Goal: Book appointment/travel/reservation

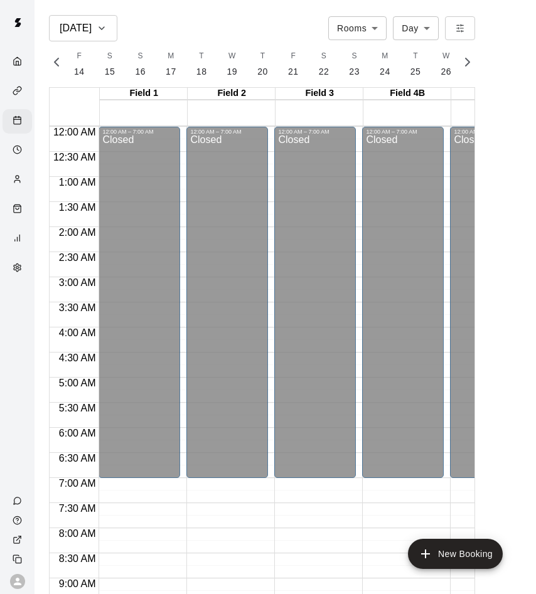
scroll to position [685, 0]
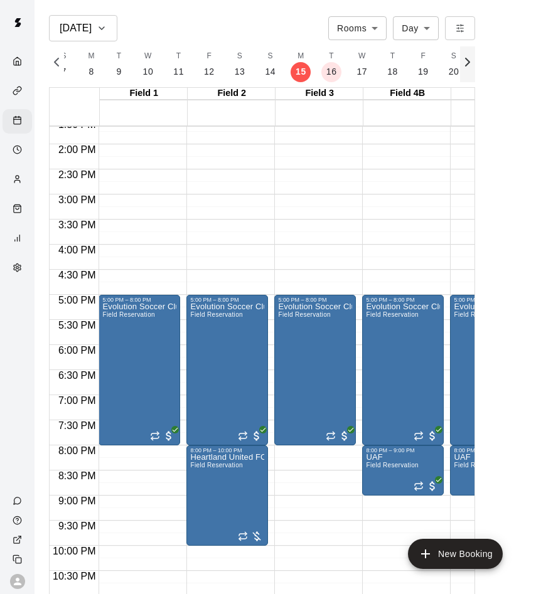
click at [467, 62] on icon "button" at bounding box center [467, 62] width 15 height 15
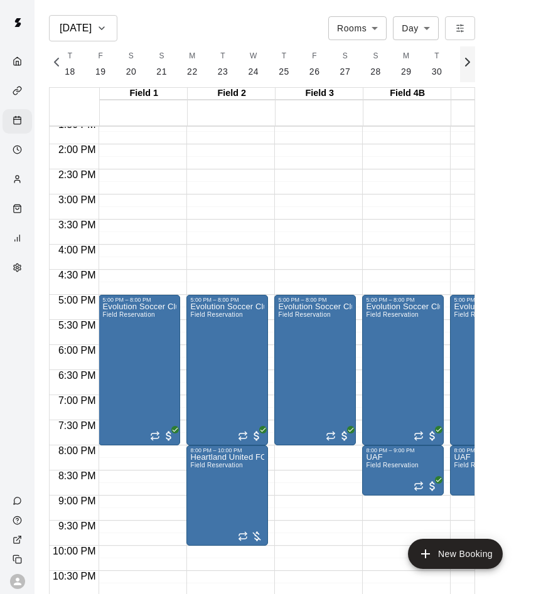
click at [467, 62] on icon "button" at bounding box center [467, 62] width 15 height 15
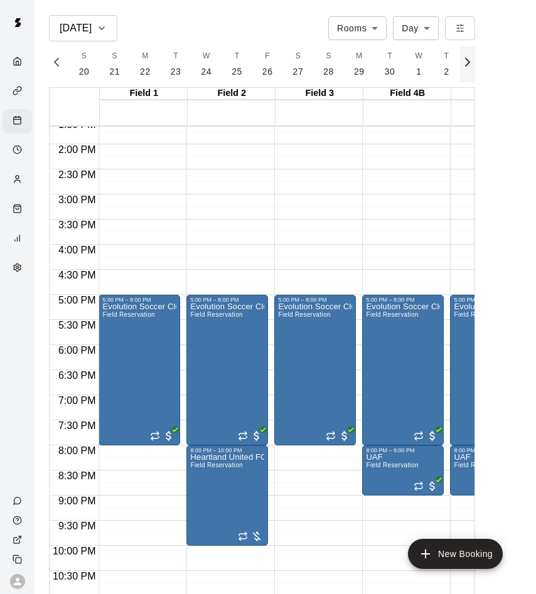
click at [467, 62] on icon "button" at bounding box center [467, 62] width 15 height 15
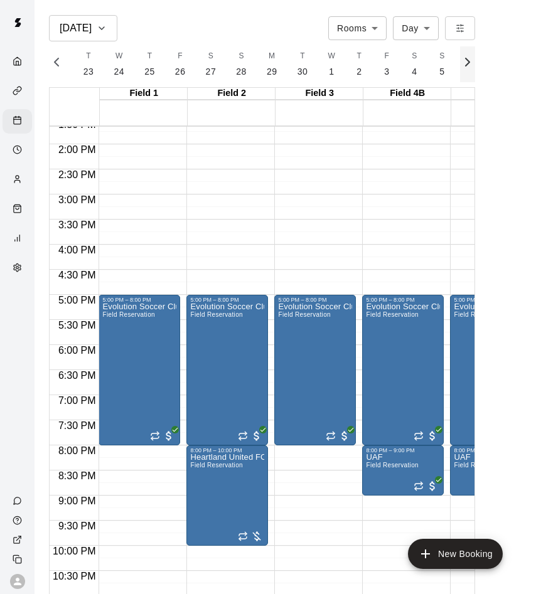
click at [467, 62] on icon "button" at bounding box center [467, 62] width 15 height 15
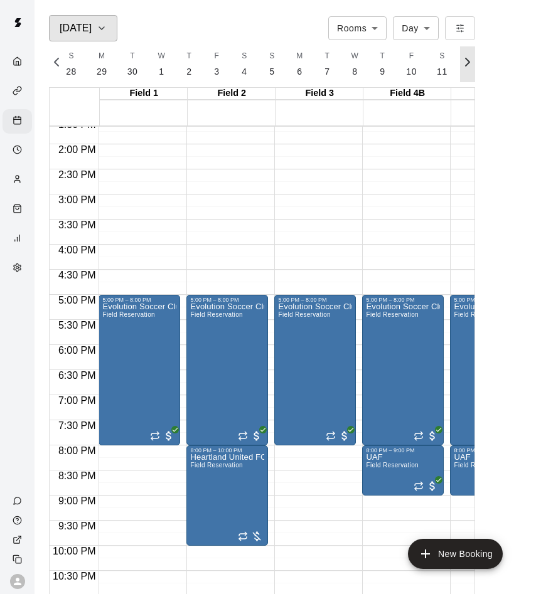
scroll to position [0, 6056]
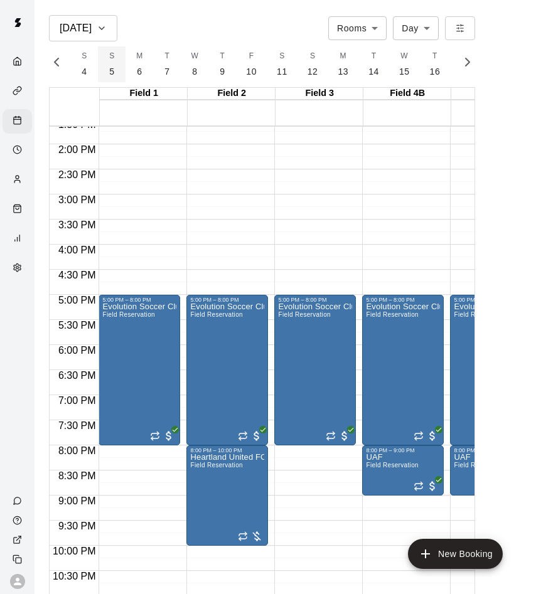
click at [105, 62] on button "S 5" at bounding box center [112, 64] width 28 height 36
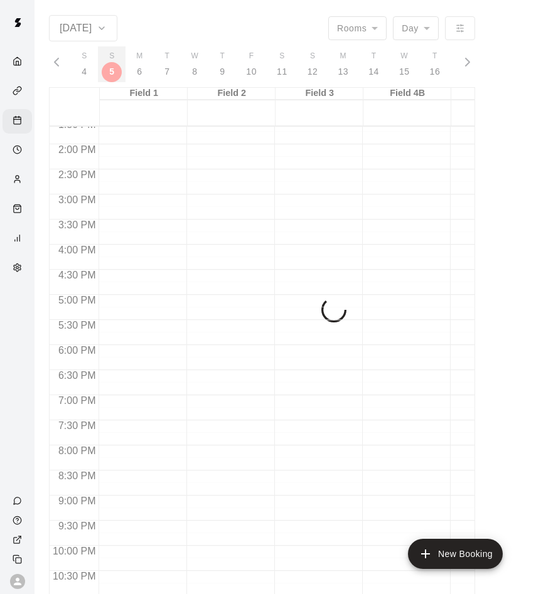
scroll to position [0, 5869]
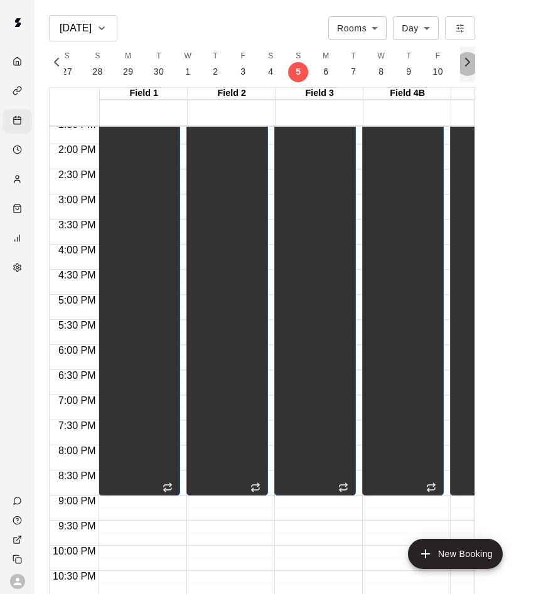
click at [472, 60] on icon "button" at bounding box center [467, 62] width 15 height 15
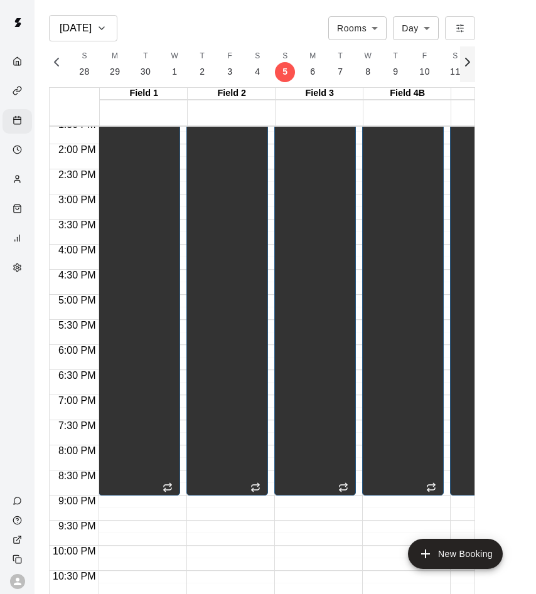
click at [472, 60] on icon "button" at bounding box center [467, 62] width 15 height 15
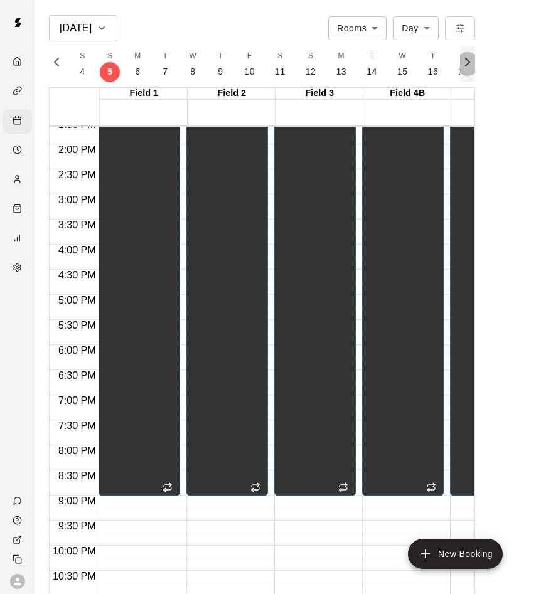
click at [472, 60] on icon "button" at bounding box center [467, 62] width 15 height 15
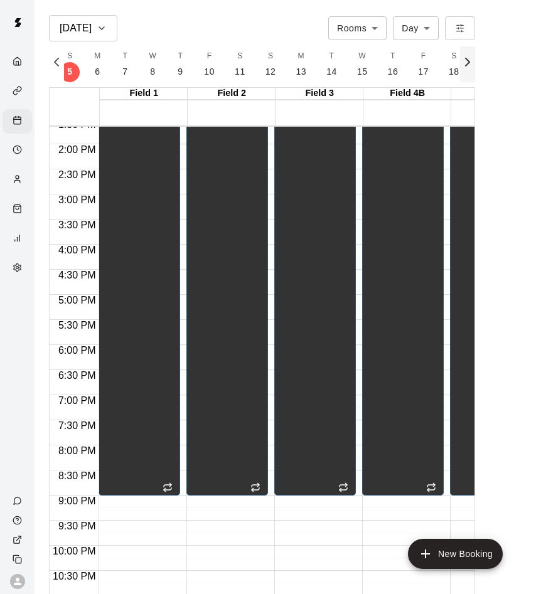
click at [472, 60] on icon "button" at bounding box center [467, 62] width 15 height 15
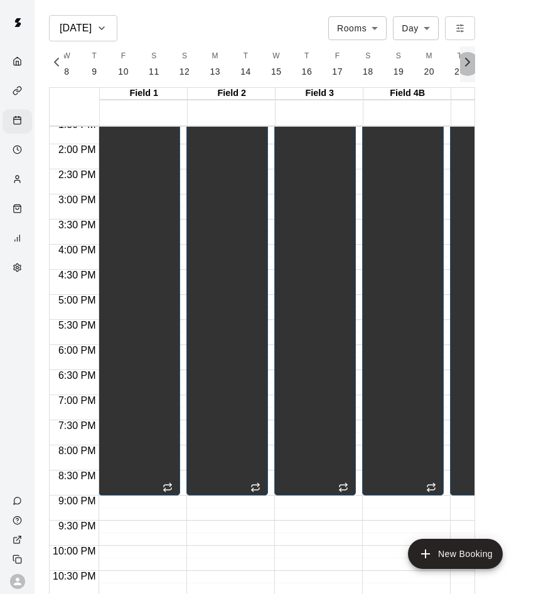
click at [472, 60] on icon "button" at bounding box center [467, 62] width 15 height 15
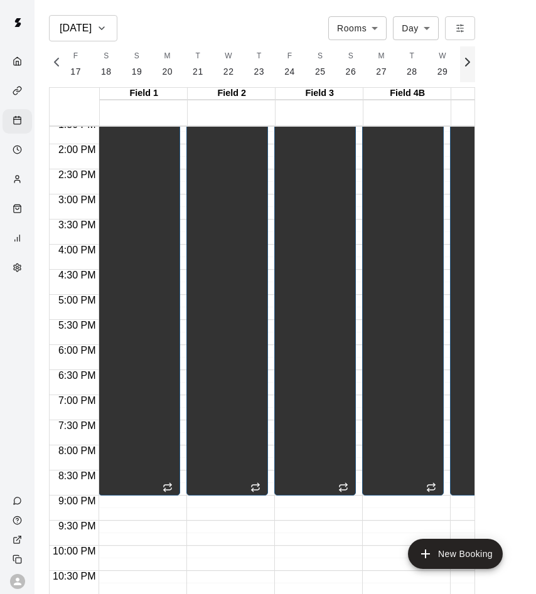
click at [472, 60] on icon "button" at bounding box center [467, 62] width 15 height 15
click at [470, 60] on icon "button" at bounding box center [467, 62] width 15 height 15
click at [371, 69] on button "S 8" at bounding box center [375, 64] width 28 height 36
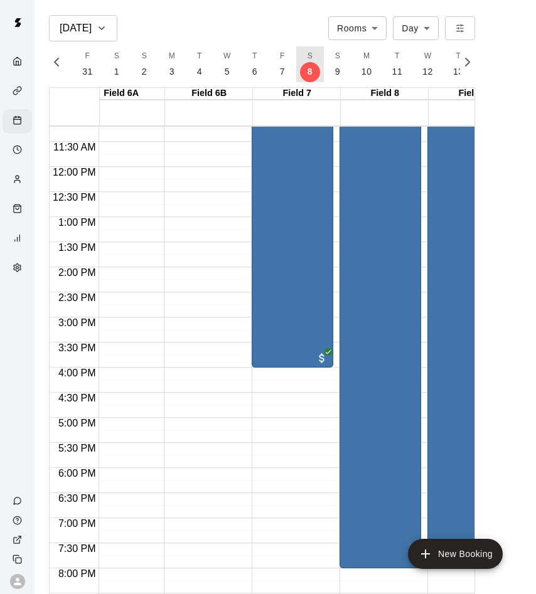
scroll to position [0, 749]
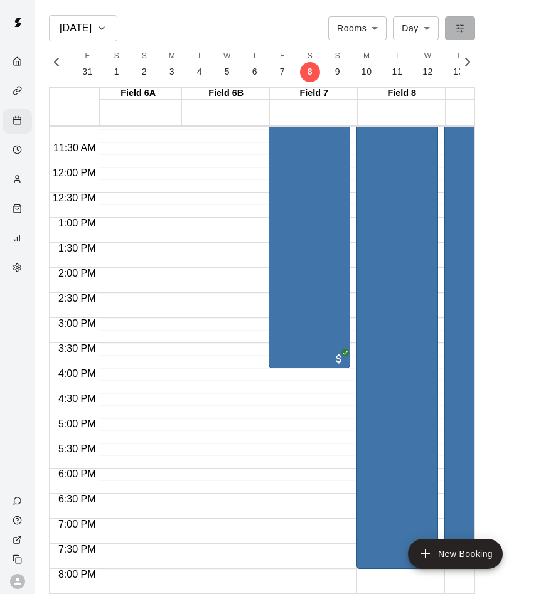
click at [453, 27] on button "button" at bounding box center [460, 27] width 30 height 23
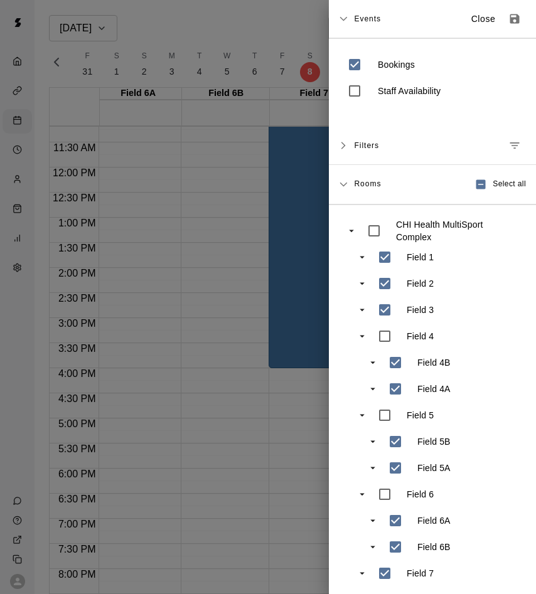
click at [337, 20] on div "Events Close" at bounding box center [432, 19] width 207 height 38
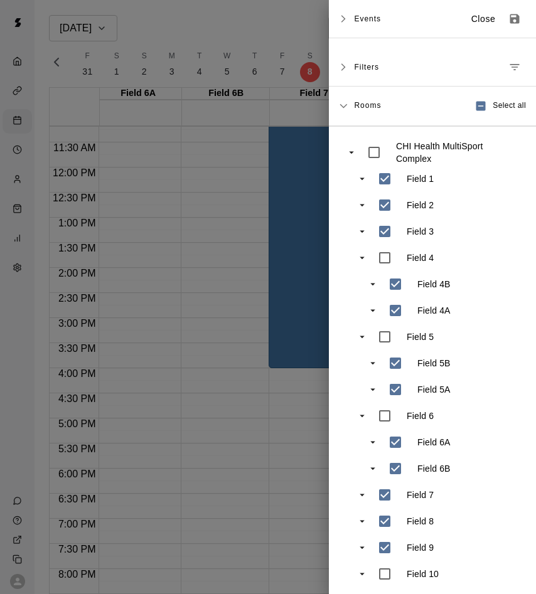
click at [290, 25] on div at bounding box center [268, 297] width 536 height 594
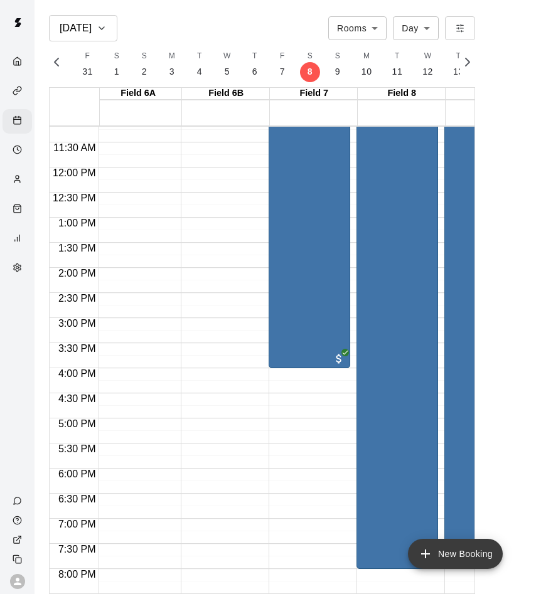
click at [489, 550] on button "New Booking" at bounding box center [455, 554] width 95 height 30
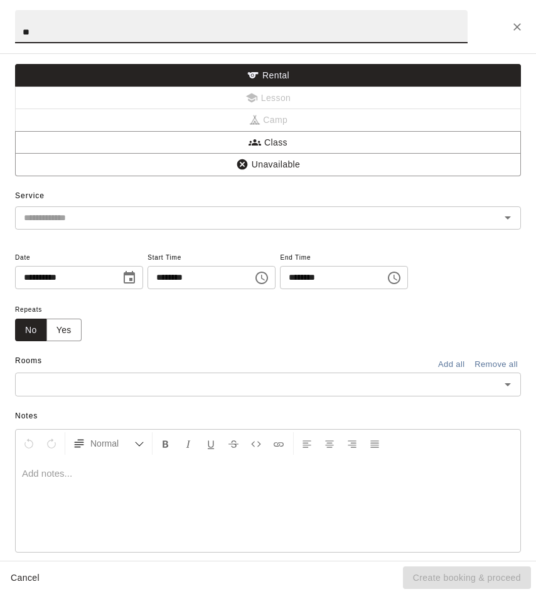
type input "*"
type input "**"
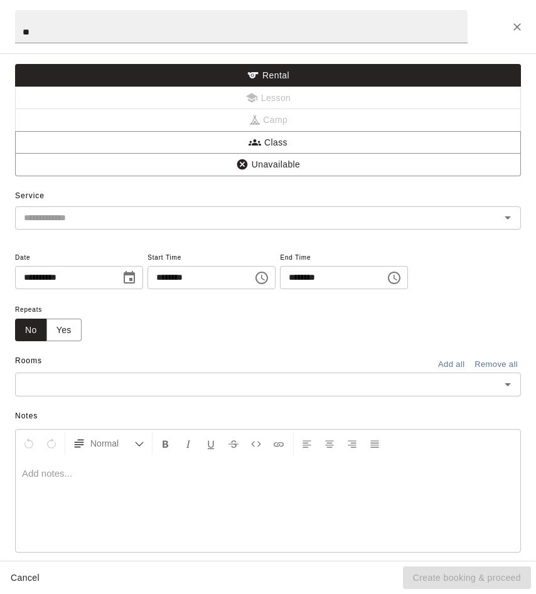
click at [174, 201] on div "Service ​" at bounding box center [267, 207] width 505 height 43
click at [265, 277] on icon "Choose time, selected time is 12:00 AM" at bounding box center [261, 277] width 15 height 15
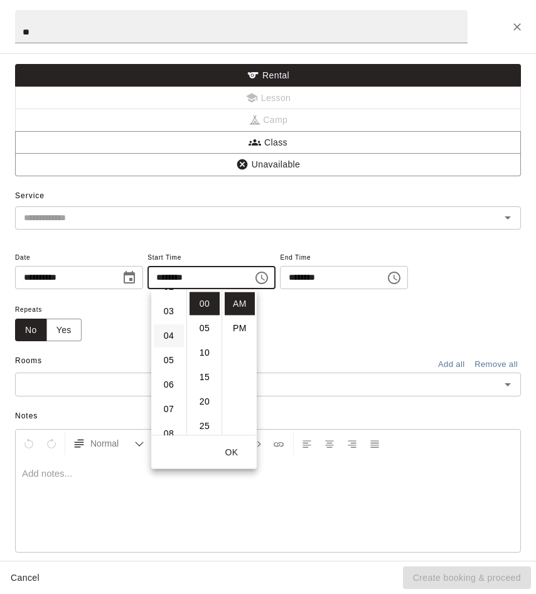
click at [167, 333] on li "04" at bounding box center [169, 335] width 30 height 23
click at [240, 326] on li "PM" at bounding box center [239, 328] width 30 height 23
type input "********"
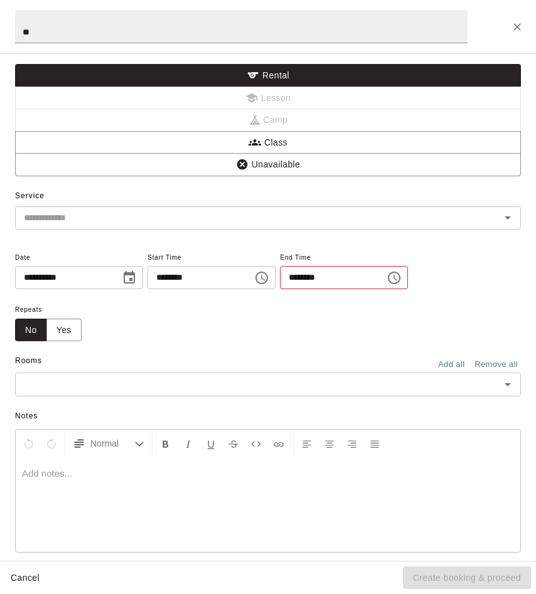
scroll to position [23, 0]
click at [399, 278] on icon "Choose time, selected time is 12:30 AM" at bounding box center [394, 278] width 13 height 13
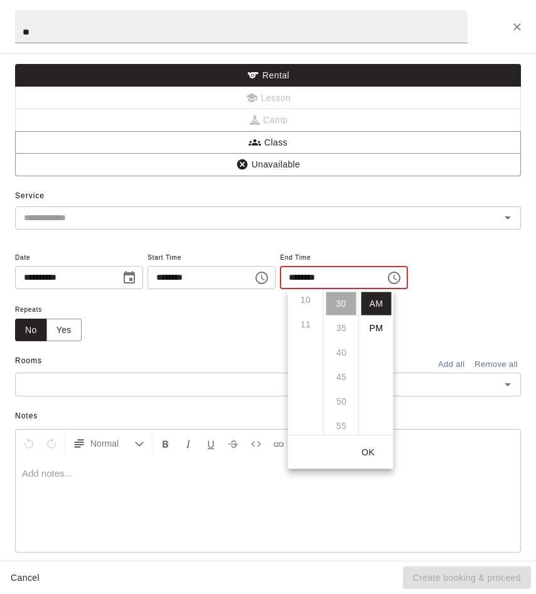
scroll to position [251, 0]
click at [378, 322] on li "PM" at bounding box center [376, 328] width 30 height 23
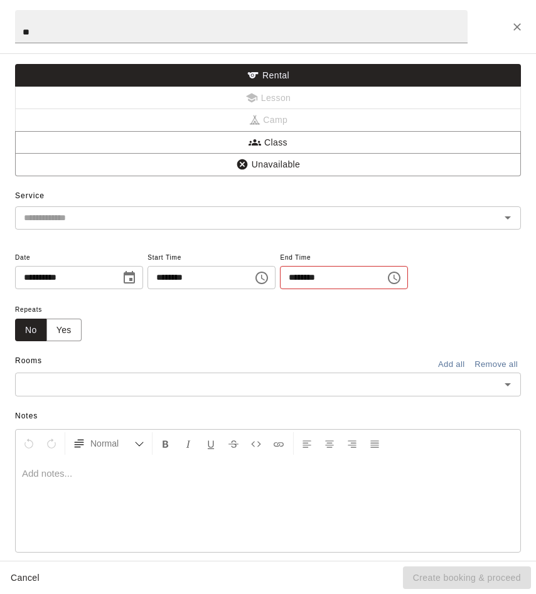
scroll to position [0, 0]
click at [323, 266] on input "********" at bounding box center [328, 277] width 97 height 23
click at [396, 272] on button "Choose time, selected time is 12:30 PM" at bounding box center [393, 277] width 25 height 25
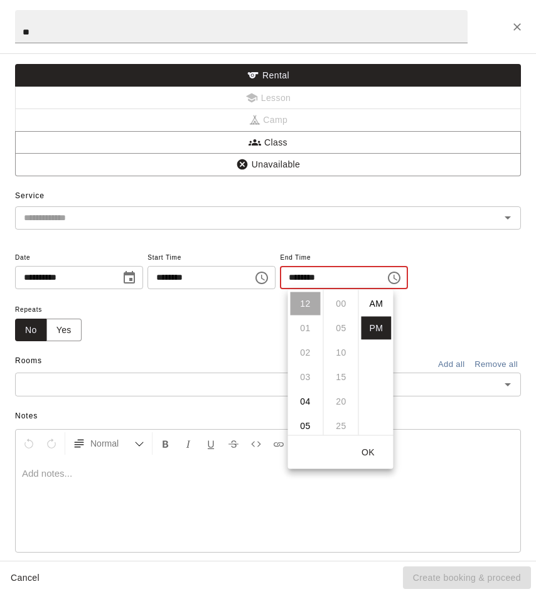
scroll to position [23, 0]
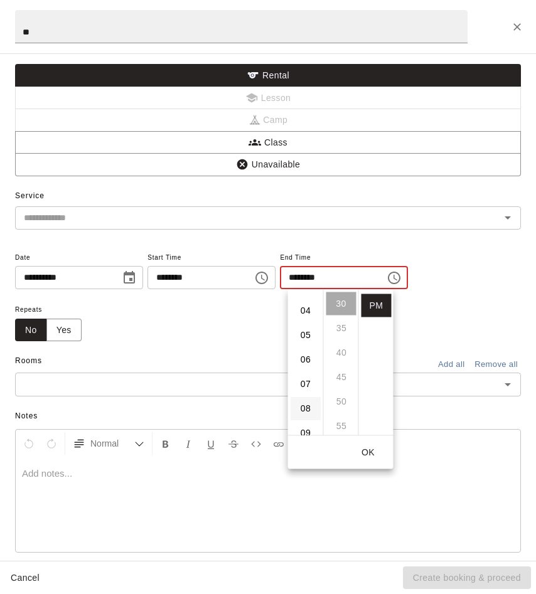
click at [302, 409] on li "08" at bounding box center [305, 408] width 30 height 23
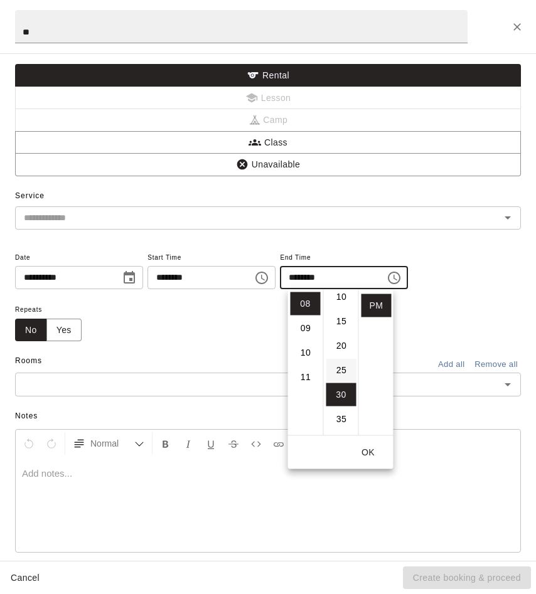
scroll to position [0, 0]
click at [337, 302] on li "00" at bounding box center [341, 303] width 30 height 23
type input "********"
click at [241, 330] on div "Repeats No Yes" at bounding box center [254, 322] width 479 height 40
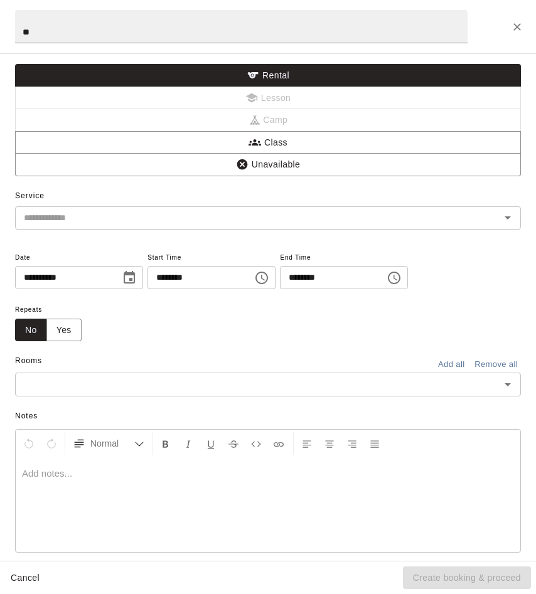
scroll to position [16, 0]
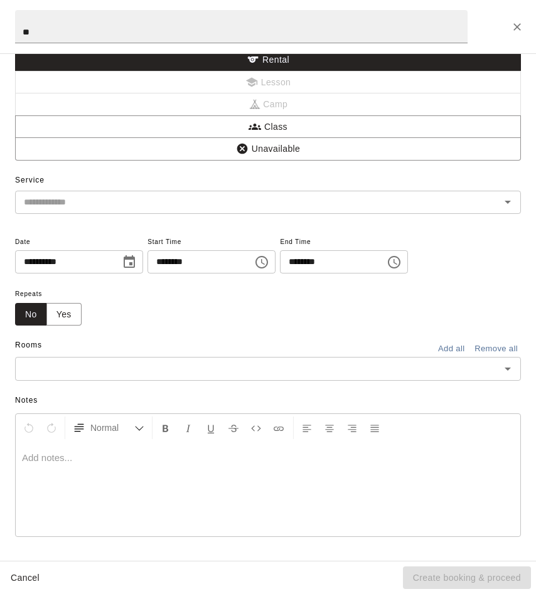
click at [156, 359] on div "​" at bounding box center [267, 368] width 505 height 23
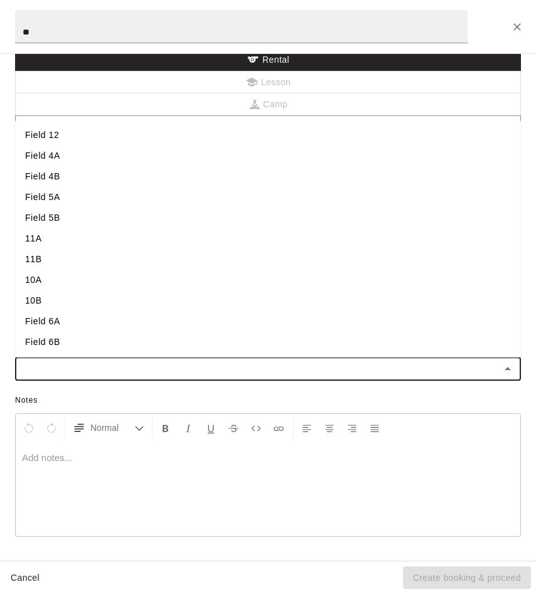
scroll to position [0, 0]
click at [97, 200] on li "Field 7" at bounding box center [267, 197] width 505 height 21
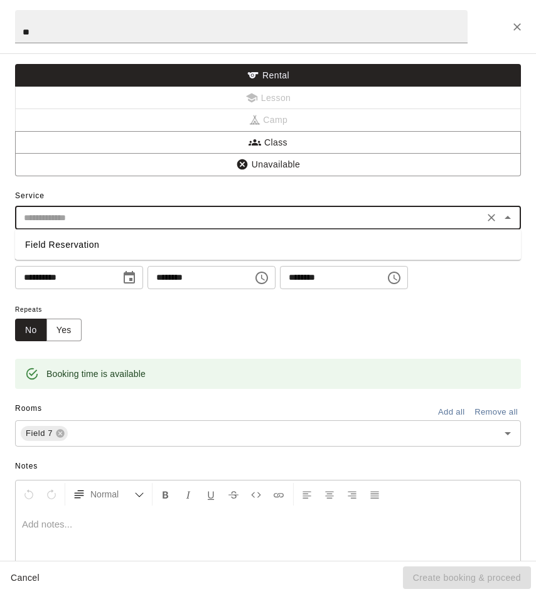
click at [230, 213] on input "text" at bounding box center [249, 218] width 461 height 16
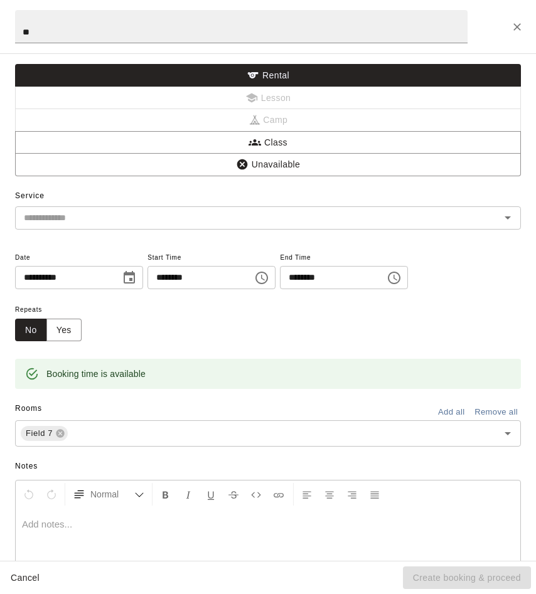
click at [322, 329] on div "Repeats No Yes" at bounding box center [267, 322] width 505 height 40
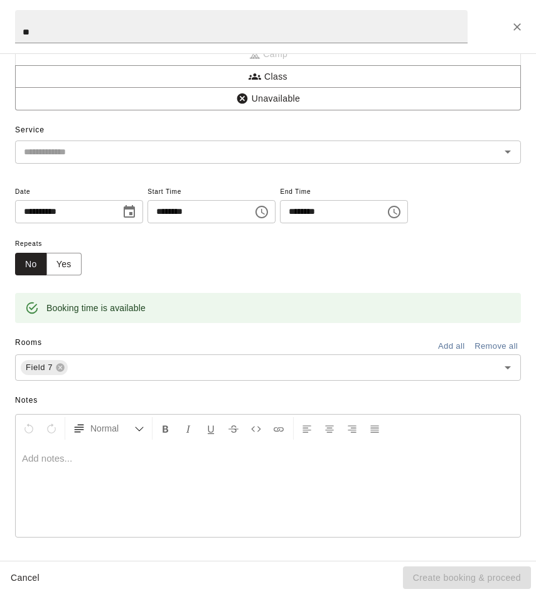
scroll to position [59, 0]
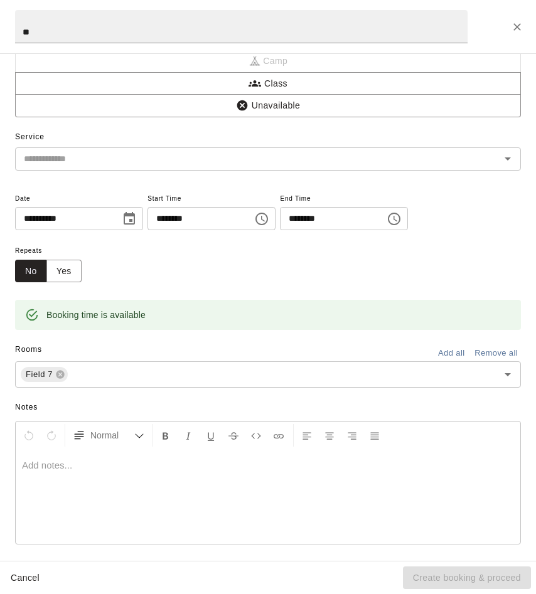
click at [411, 579] on div "Cancel Create booking & proceed" at bounding box center [268, 577] width 536 height 33
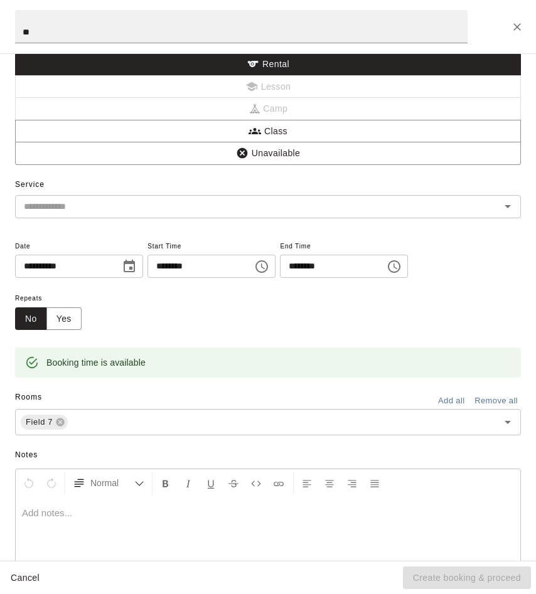
scroll to position [0, 0]
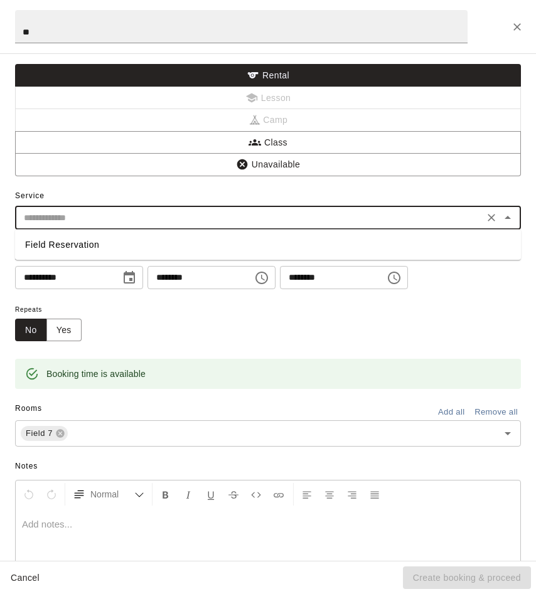
click at [219, 223] on input "text" at bounding box center [249, 218] width 461 height 16
click at [219, 246] on li "Field Reservation" at bounding box center [267, 245] width 505 height 21
type input "**********"
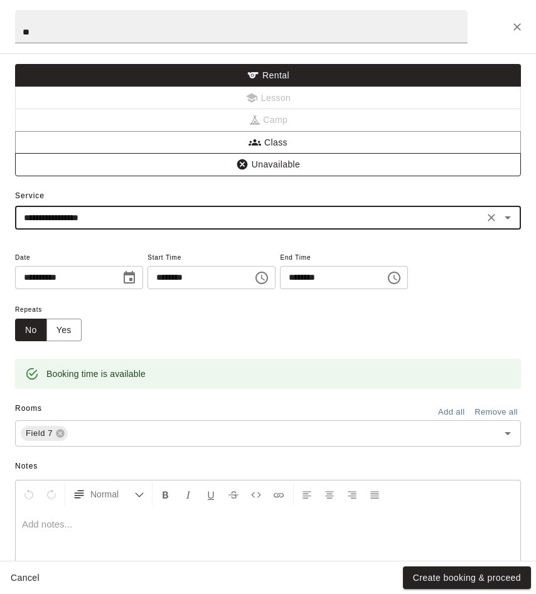
click at [290, 165] on button "Unavailable" at bounding box center [267, 164] width 505 height 23
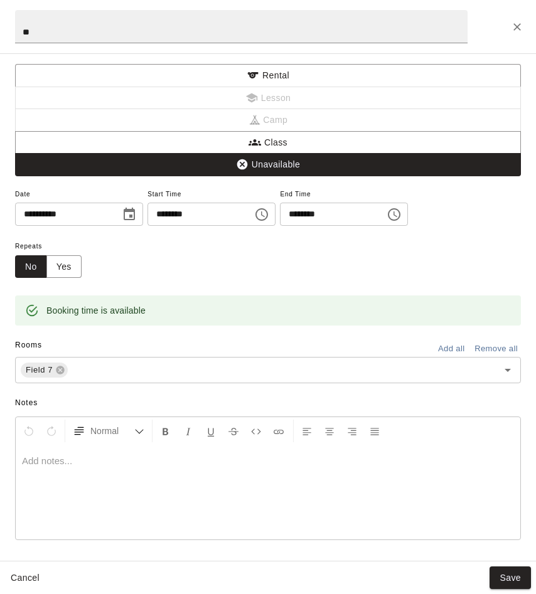
scroll to position [3, 0]
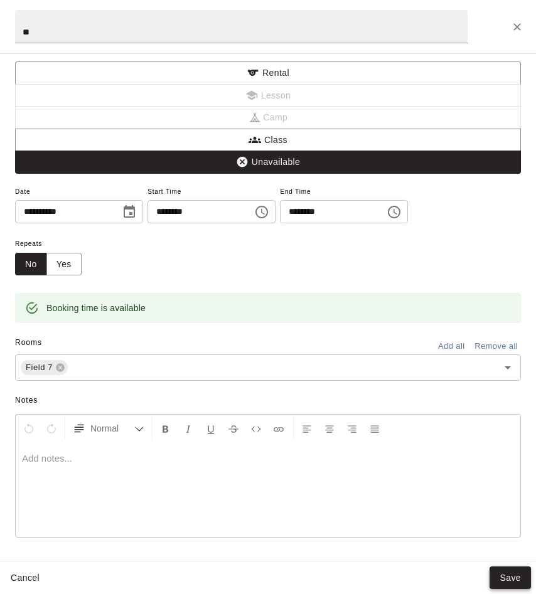
click at [500, 569] on button "Save" at bounding box center [509, 577] width 41 height 23
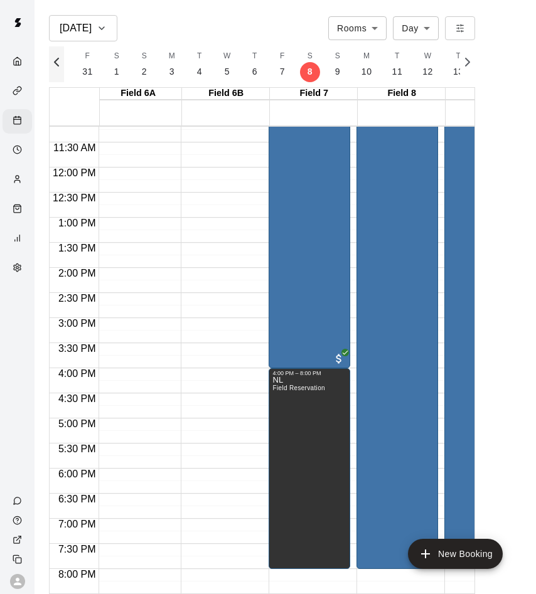
click at [62, 64] on icon "button" at bounding box center [56, 62] width 15 height 15
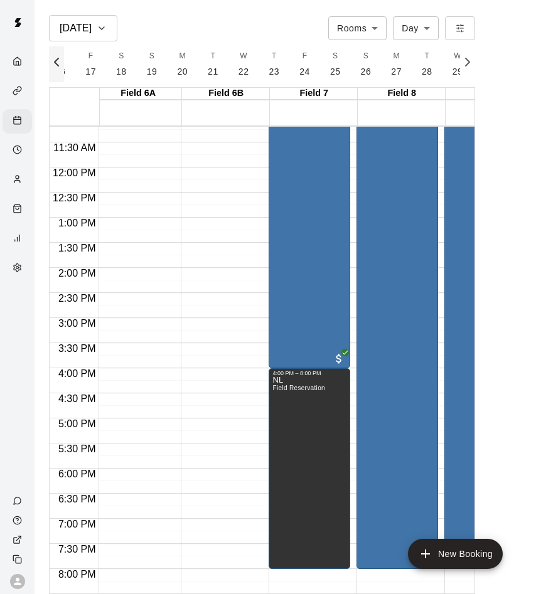
click at [62, 64] on icon "button" at bounding box center [56, 62] width 15 height 15
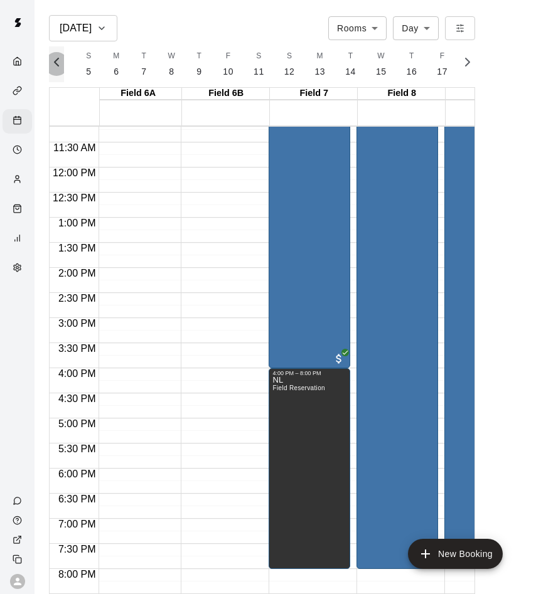
click at [62, 64] on icon "button" at bounding box center [56, 62] width 15 height 15
click at [63, 64] on icon "button" at bounding box center [56, 62] width 15 height 15
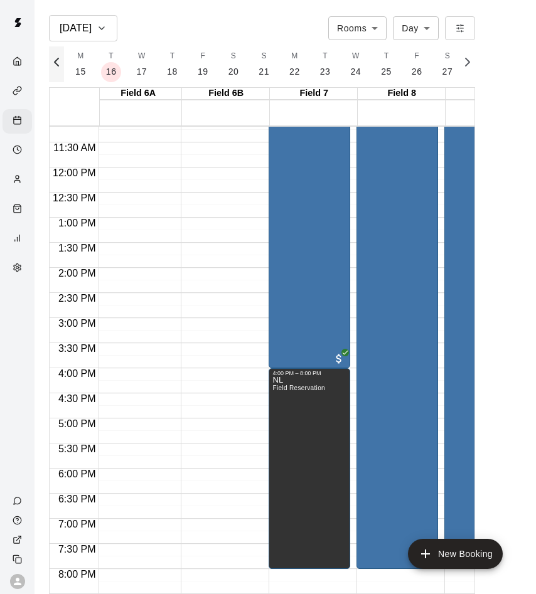
click at [63, 64] on icon "button" at bounding box center [56, 62] width 15 height 15
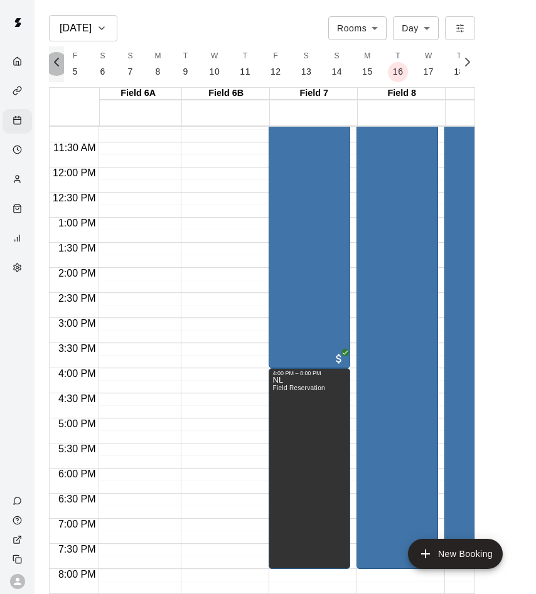
click at [63, 64] on icon "button" at bounding box center [56, 62] width 15 height 15
click at [112, 65] on button "S 31" at bounding box center [96, 64] width 31 height 36
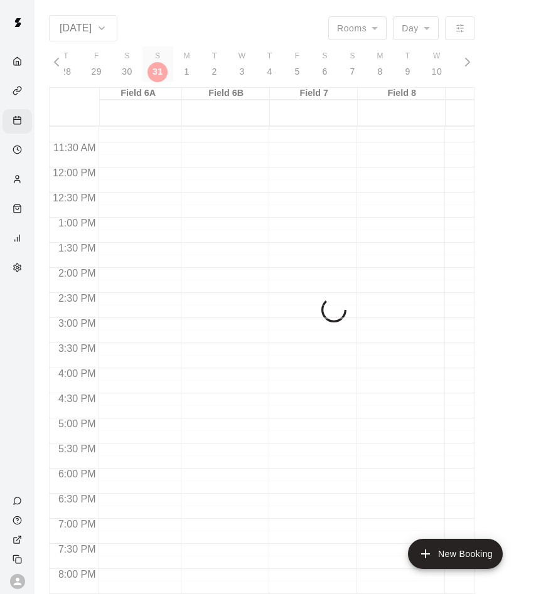
scroll to position [0, 4827]
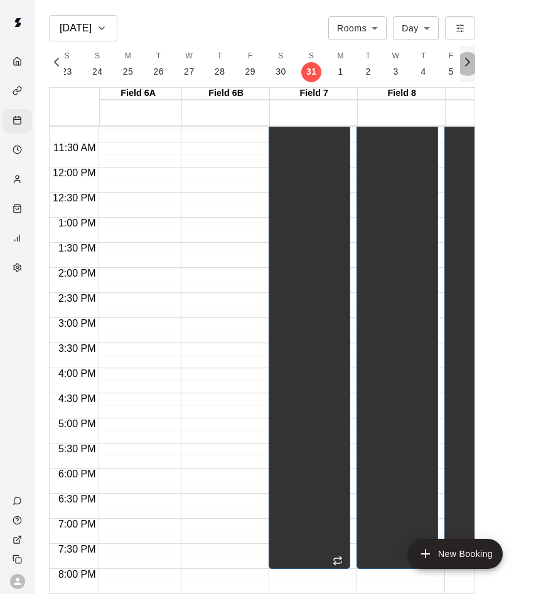
click at [473, 63] on icon "button" at bounding box center [467, 62] width 15 height 15
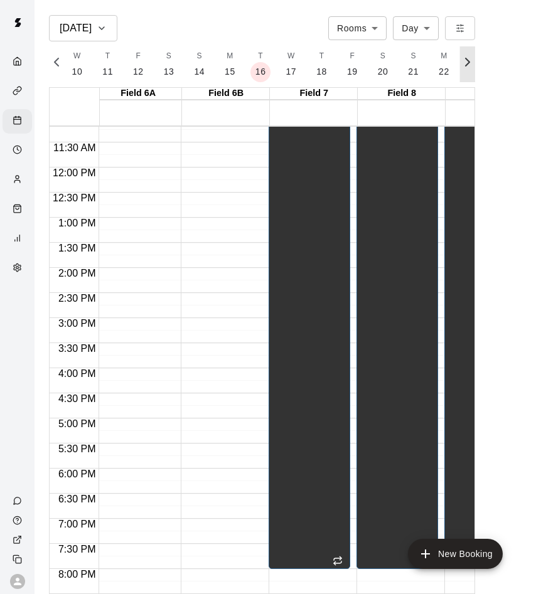
scroll to position [0, 5354]
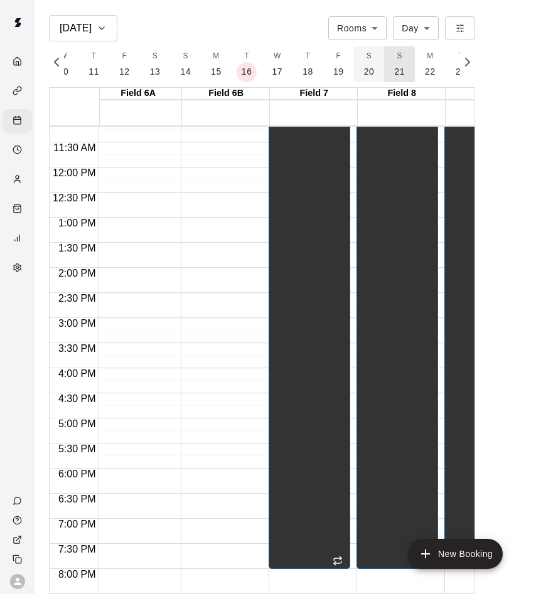
click at [408, 66] on button "S 21" at bounding box center [399, 64] width 31 height 36
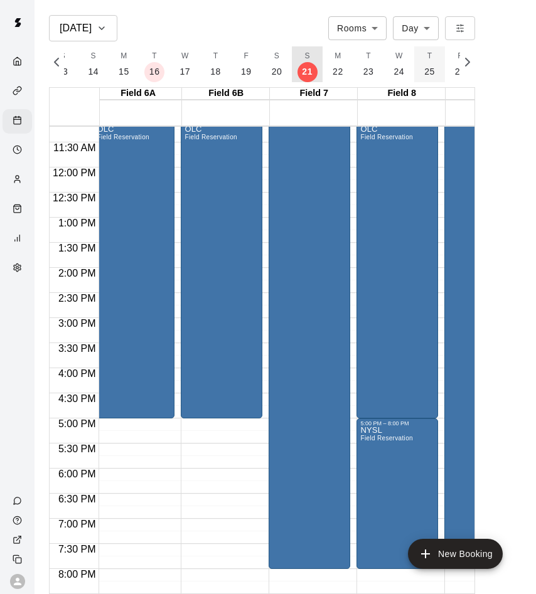
scroll to position [0, 5486]
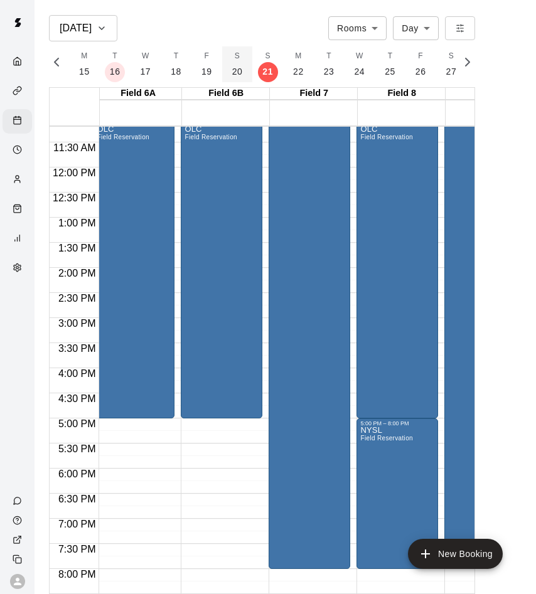
click at [236, 58] on button "S 20" at bounding box center [237, 64] width 31 height 36
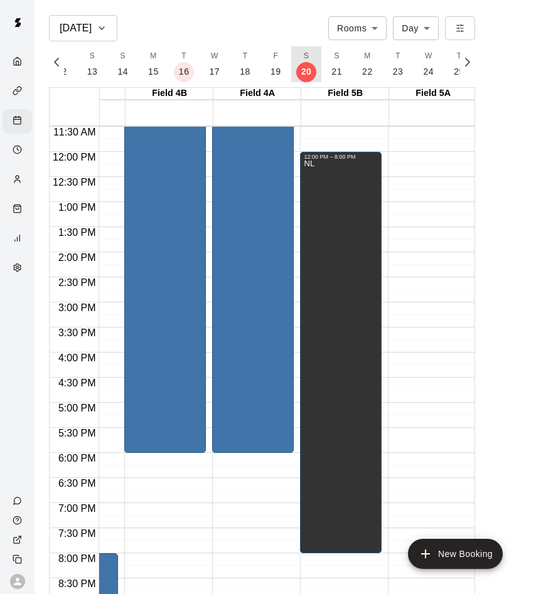
scroll to position [0, 189]
